Goal: Navigation & Orientation: Find specific page/section

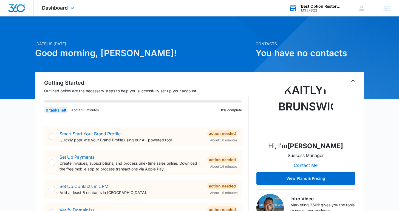
click at [300, 14] on div "Best Option Restoration Franchise Marketing M337822 Your Accounts View All" at bounding box center [315, 8] width 69 height 16
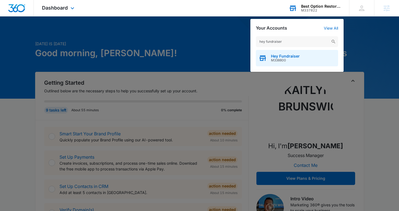
type input "hey fundraiser"
click at [288, 57] on span "Hey Fundraiser" at bounding box center [285, 56] width 29 height 4
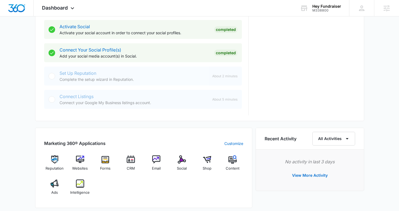
scroll to position [231, 0]
click at [81, 184] on img at bounding box center [80, 183] width 8 height 8
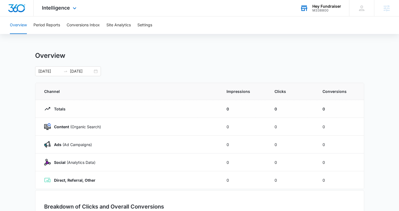
click at [310, 7] on div "Hey Fundraiser M338800 Your Accounts View All" at bounding box center [320, 8] width 57 height 16
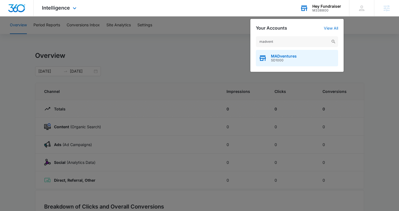
type input "madvent"
click at [268, 60] on div "MADventures SD1000" at bounding box center [297, 58] width 82 height 16
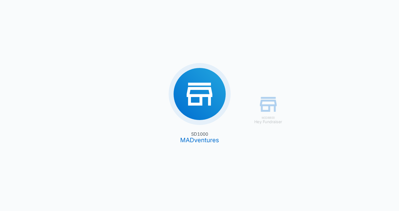
type input "04/01/2025"
type input "08/04/2025"
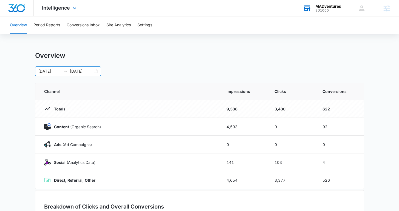
click at [97, 74] on div "04/01/2025 08/04/2025" at bounding box center [68, 71] width 66 height 10
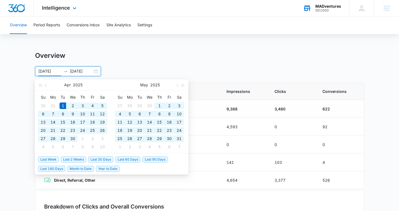
click at [217, 89] on th "Channel" at bounding box center [127, 91] width 185 height 17
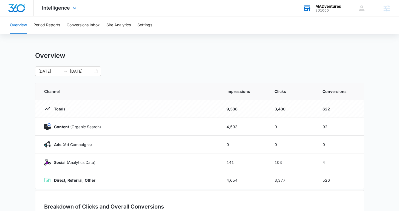
drag, startPoint x: 50, startPoint y: 109, endPoint x: 327, endPoint y: 108, distance: 276.8
click at [327, 108] on tr "Totals 9,388 3,480 622" at bounding box center [199, 109] width 329 height 18
drag, startPoint x: 333, startPoint y: 110, endPoint x: 216, endPoint y: 101, distance: 118.1
click at [216, 101] on tr "Totals 9,388 3,480 622" at bounding box center [199, 109] width 329 height 18
drag, startPoint x: 54, startPoint y: 127, endPoint x: 81, endPoint y: 127, distance: 27.7
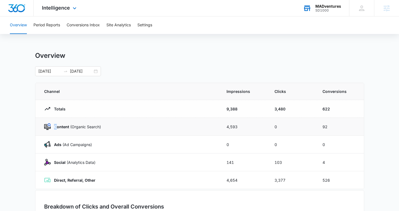
click at [66, 127] on strong "Content" at bounding box center [61, 127] width 15 height 5
click at [100, 127] on p "Content (Organic Search)" at bounding box center [76, 127] width 50 height 6
drag, startPoint x: 274, startPoint y: 126, endPoint x: 270, endPoint y: 126, distance: 3.8
click at [270, 126] on td "0" at bounding box center [292, 127] width 48 height 18
drag, startPoint x: 224, startPoint y: 165, endPoint x: 330, endPoint y: 163, distance: 106.2
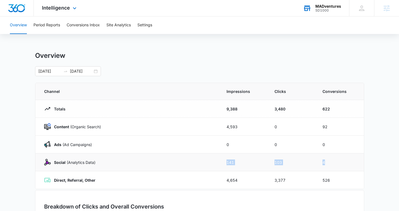
click at [330, 163] on tr "Social (Analytics Data) 141 103 4" at bounding box center [199, 163] width 329 height 18
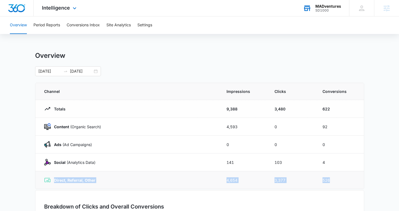
drag, startPoint x: 54, startPoint y: 180, endPoint x: 340, endPoint y: 179, distance: 286.4
click at [340, 179] on tr "Direct, Referral, Other 4,654 3,377 526" at bounding box center [199, 180] width 329 height 18
click at [115, 27] on button "Site Analytics" at bounding box center [118, 25] width 24 height 18
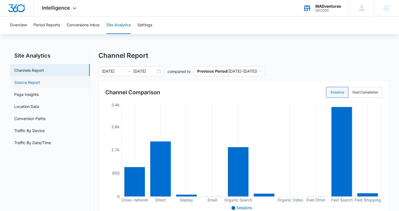
click at [40, 82] on link "Source Report" at bounding box center [27, 83] width 26 height 6
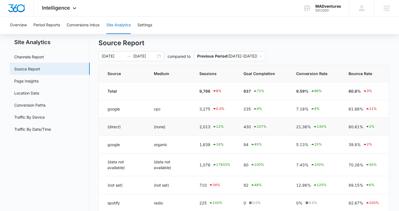
scroll to position [34, 0]
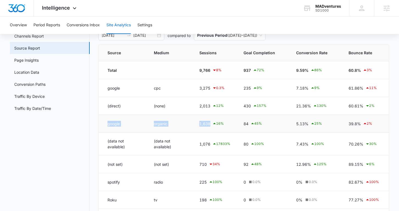
drag, startPoint x: 103, startPoint y: 122, endPoint x: 233, endPoint y: 123, distance: 129.8
click at [233, 123] on tr "google organic 1,638 16 % 84 45 % 5.13% 25 % 39.8% 2 %" at bounding box center [244, 124] width 290 height 18
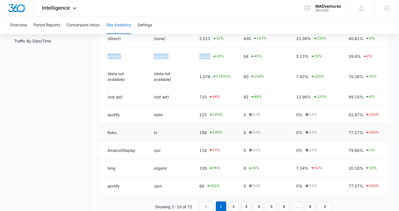
scroll to position [105, 0]
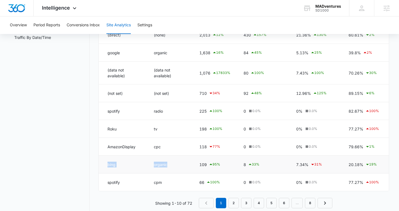
drag, startPoint x: 108, startPoint y: 165, endPoint x: 184, endPoint y: 165, distance: 75.7
click at [184, 165] on tr "bing organic 109 95 % 8 33 % 7.34% 31 % 20.18% 19 %" at bounding box center [244, 165] width 290 height 18
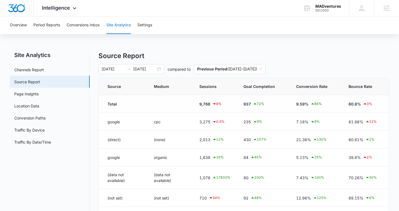
scroll to position [0, 0]
click at [39, 94] on link "Page Insights" at bounding box center [26, 95] width 24 height 6
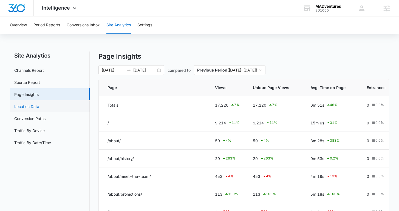
click at [39, 107] on link "Location Data" at bounding box center [26, 107] width 25 height 6
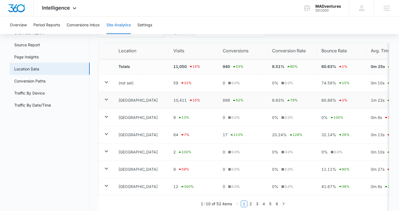
scroll to position [40, 0]
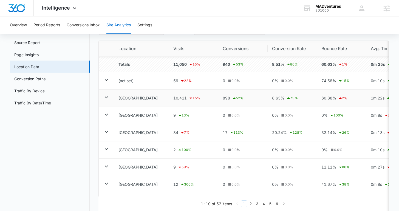
click at [107, 98] on icon at bounding box center [106, 97] width 7 height 7
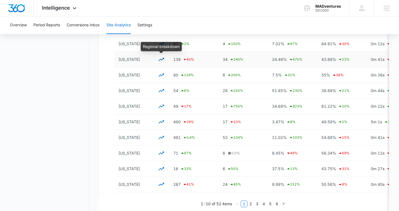
scroll to position [279, 0]
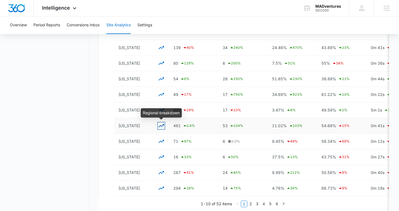
click at [162, 126] on icon "button" at bounding box center [161, 125] width 5 height 3
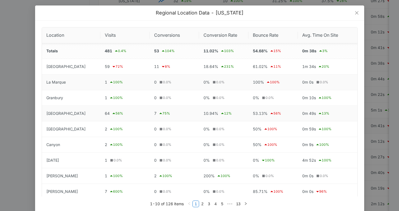
scroll to position [275, 0]
click at [356, 14] on icon "close" at bounding box center [357, 13] width 4 height 4
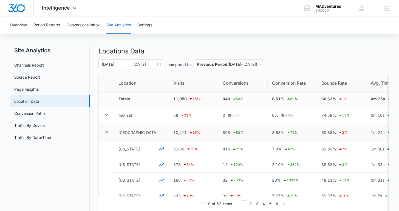
scroll to position [0, 0]
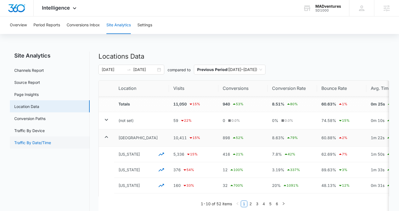
click at [46, 142] on link "Traffic By Date/Time" at bounding box center [32, 143] width 37 height 6
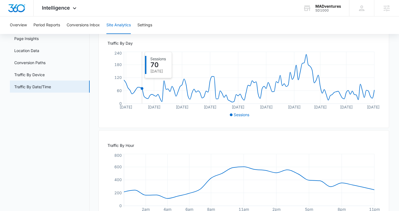
scroll to position [57, 0]
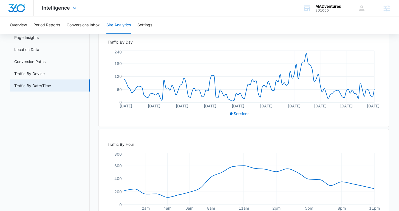
click at [21, 6] on img "Dashboard" at bounding box center [17, 8] width 18 height 8
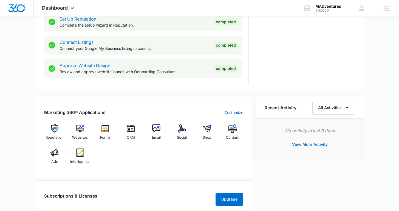
scroll to position [290, 0]
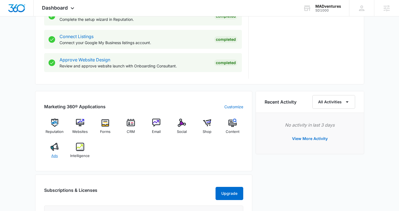
click at [56, 148] on img at bounding box center [54, 147] width 8 height 8
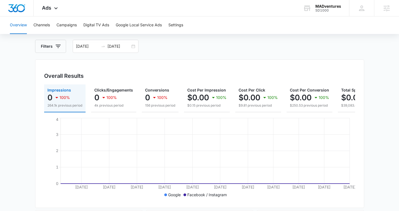
scroll to position [26, 0]
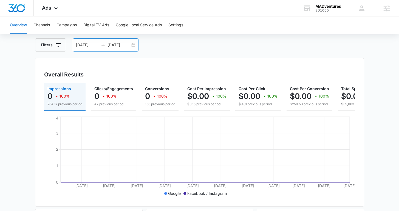
click at [132, 46] on div "04/01/2025 08/04/2025" at bounding box center [106, 44] width 66 height 13
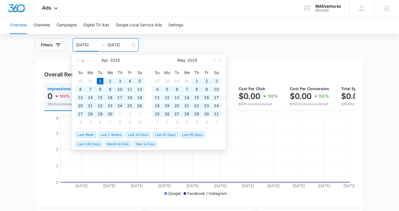
click at [81, 61] on button "button" at bounding box center [83, 60] width 6 height 11
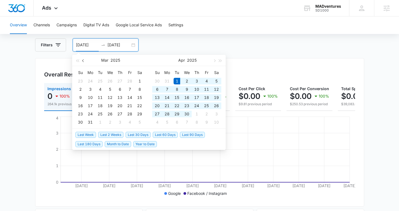
click at [81, 61] on button "button" at bounding box center [83, 60] width 6 height 11
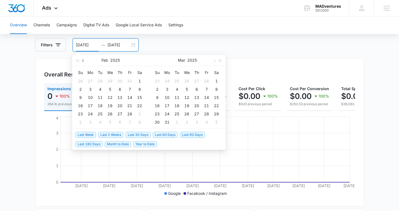
click at [81, 61] on button "button" at bounding box center [83, 60] width 6 height 11
type input "01/01/2025"
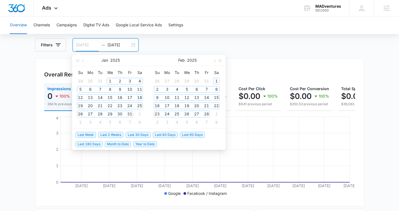
click at [111, 83] on div "1" at bounding box center [110, 81] width 7 height 7
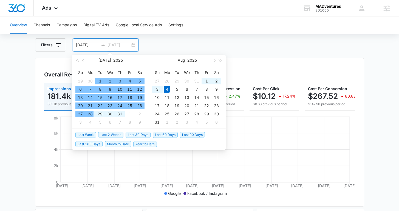
type input "08/04/2025"
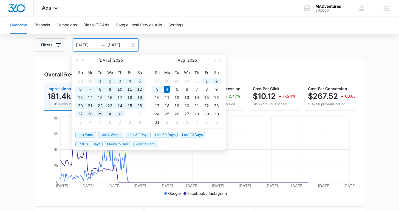
click at [179, 44] on div "Filters 01/01/2025 08/04/2025" at bounding box center [199, 44] width 329 height 13
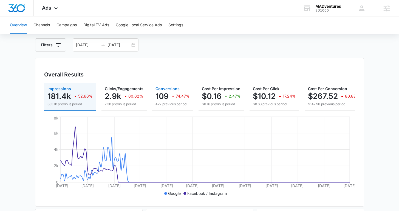
click at [161, 101] on div "109 74.47%" at bounding box center [173, 96] width 34 height 11
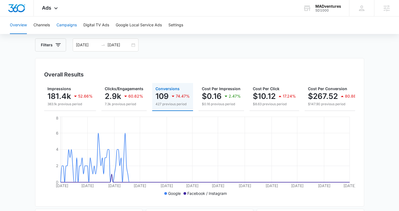
click at [68, 28] on button "Campaigns" at bounding box center [67, 25] width 20 height 18
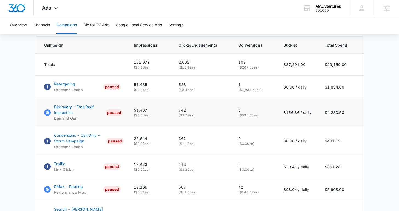
scroll to position [233, 0]
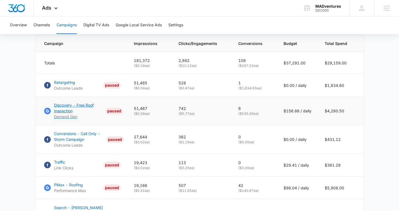
click at [68, 109] on p "Discovery - Free Roof Inspection" at bounding box center [79, 108] width 50 height 12
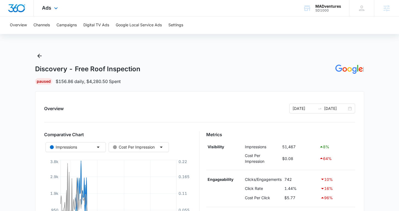
click at [19, 5] on img "Dashboard" at bounding box center [17, 8] width 18 height 8
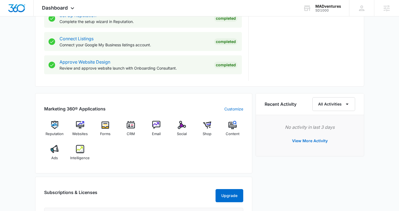
scroll to position [288, 0]
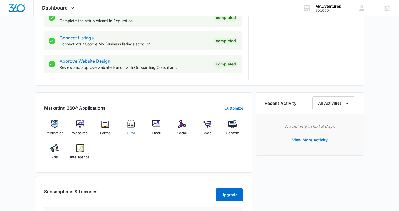
click at [130, 129] on div "CRM" at bounding box center [130, 129] width 21 height 19
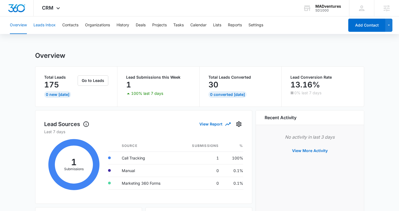
click at [40, 27] on button "Leads Inbox" at bounding box center [44, 25] width 22 height 18
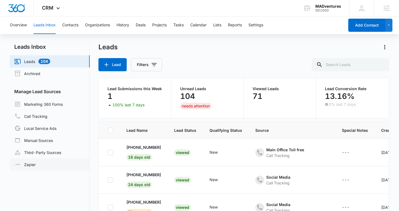
click at [36, 164] on link "Zapier" at bounding box center [24, 165] width 21 height 6
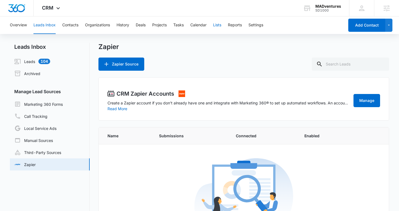
click at [218, 26] on button "Lists" at bounding box center [217, 25] width 8 height 18
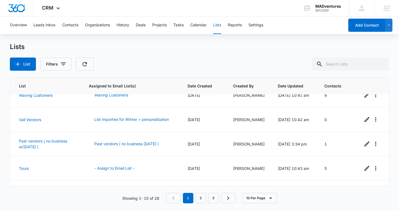
scroll to position [111, 0]
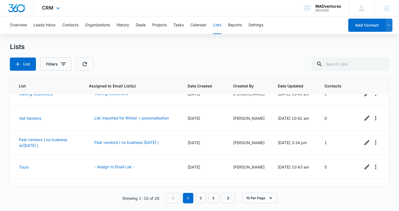
click at [58, 13] on div "CRM Apps Reputation Websites Forms CRM Email Social Shop Content Ads Intelligen…" at bounding box center [52, 8] width 36 height 16
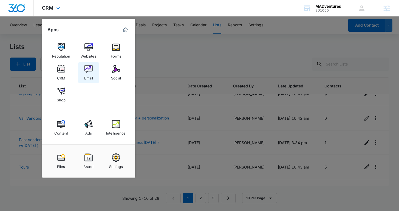
click at [87, 69] on img at bounding box center [88, 69] width 8 height 8
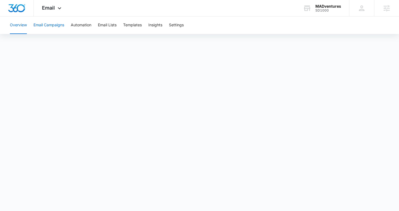
click at [44, 27] on button "Email Campaigns" at bounding box center [48, 25] width 31 height 18
click at [85, 27] on button "Automation" at bounding box center [81, 25] width 21 height 18
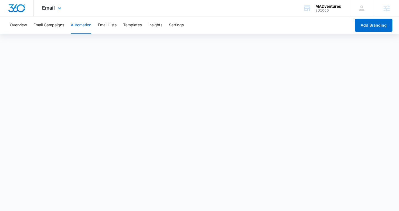
click at [21, 7] on img "Dashboard" at bounding box center [17, 8] width 18 height 8
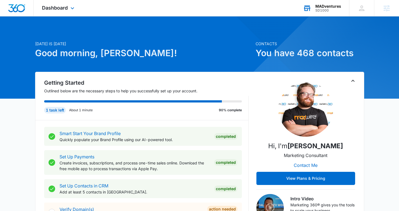
click at [334, 5] on div "MADventures" at bounding box center [328, 6] width 26 height 4
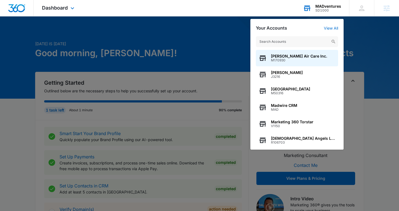
click at [325, 43] on input "text" at bounding box center [297, 41] width 82 height 11
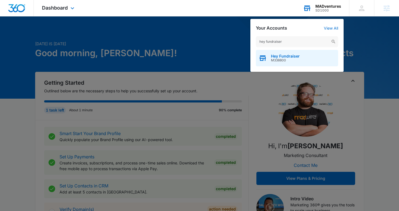
type input "hey fundraiser"
click at [328, 58] on div "Hey Fundraiser M338800" at bounding box center [297, 58] width 82 height 16
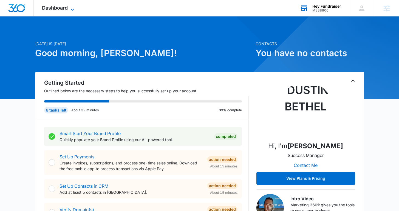
click at [48, 9] on span "Dashboard" at bounding box center [55, 8] width 26 height 6
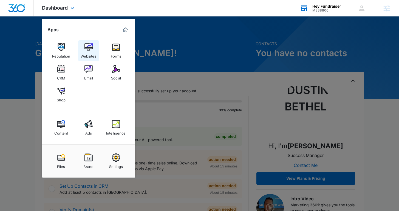
click at [96, 52] on link "Websites" at bounding box center [88, 50] width 21 height 21
